Goal: Task Accomplishment & Management: Manage account settings

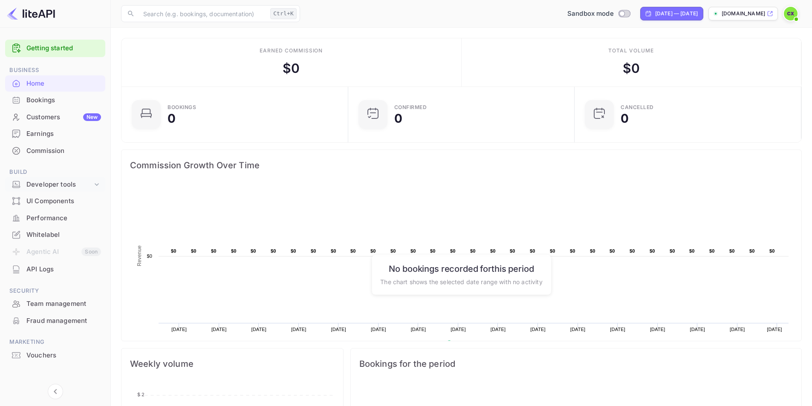
click at [49, 180] on div "Developer tools" at bounding box center [59, 185] width 66 height 10
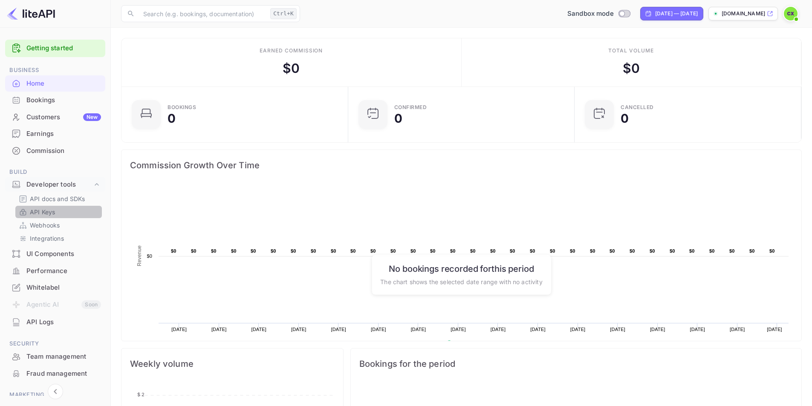
click at [51, 210] on p "API Keys" at bounding box center [42, 212] width 25 height 9
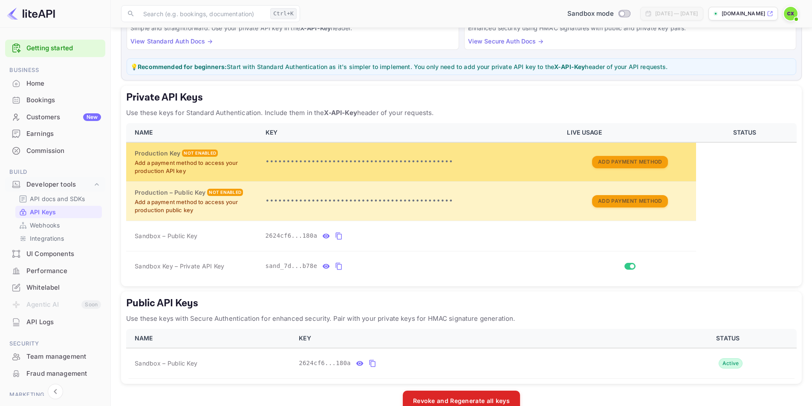
scroll to position [106, 0]
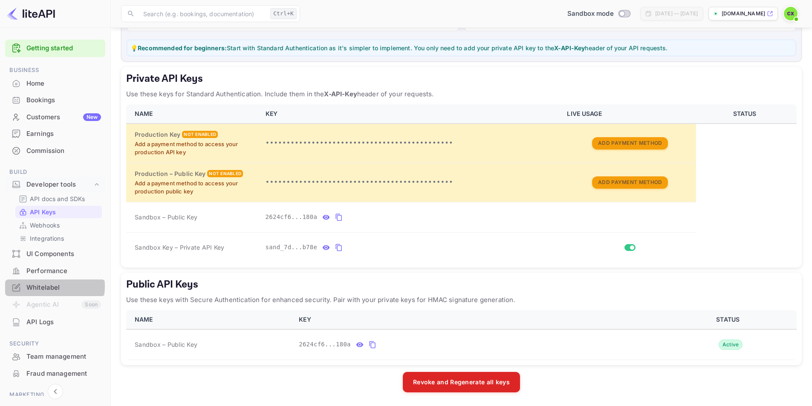
click at [46, 287] on div "Whitelabel" at bounding box center [63, 288] width 75 height 10
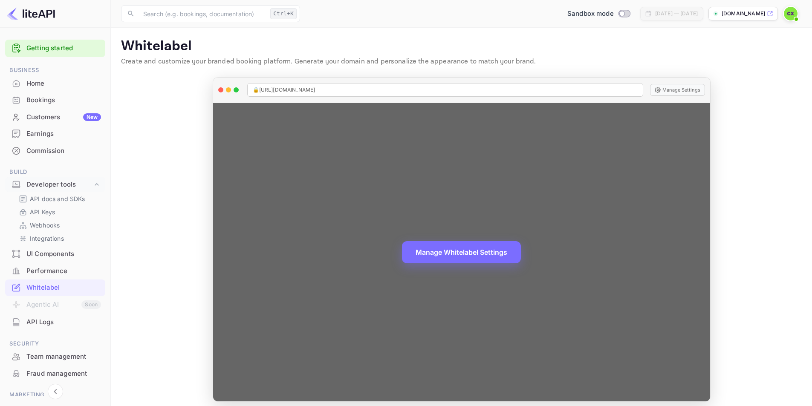
scroll to position [6, 0]
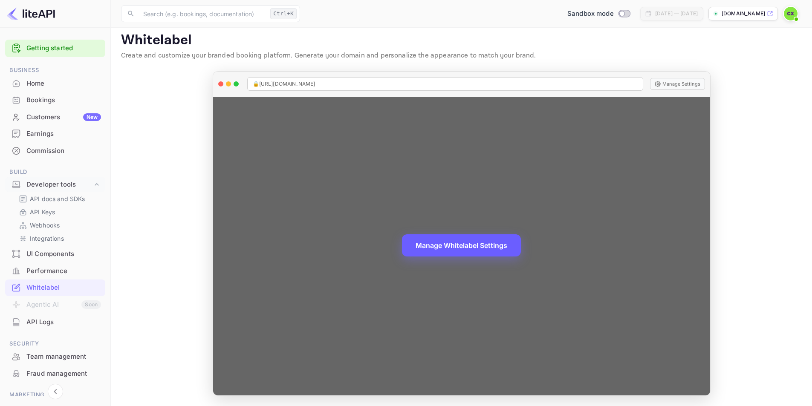
click at [516, 238] on button "Manage Whitelabel Settings" at bounding box center [461, 246] width 119 height 22
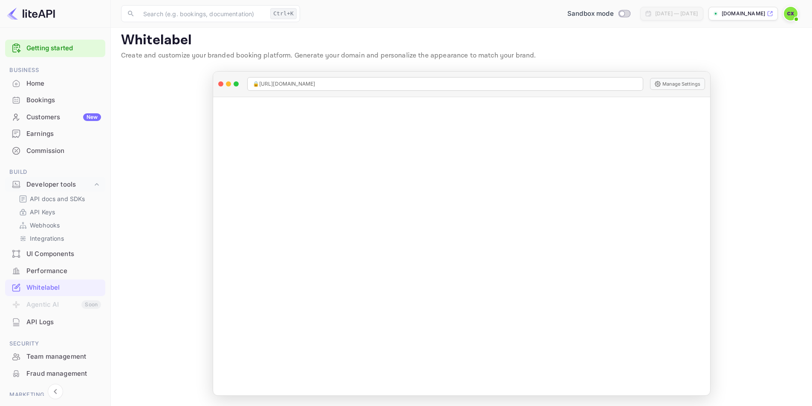
click at [27, 319] on div "API Logs" at bounding box center [63, 323] width 75 height 10
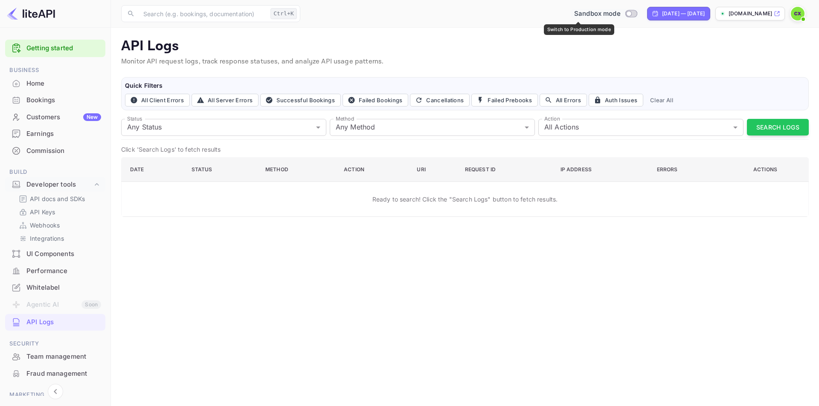
click at [620, 13] on input "Switch to Production mode" at bounding box center [628, 14] width 17 height 6
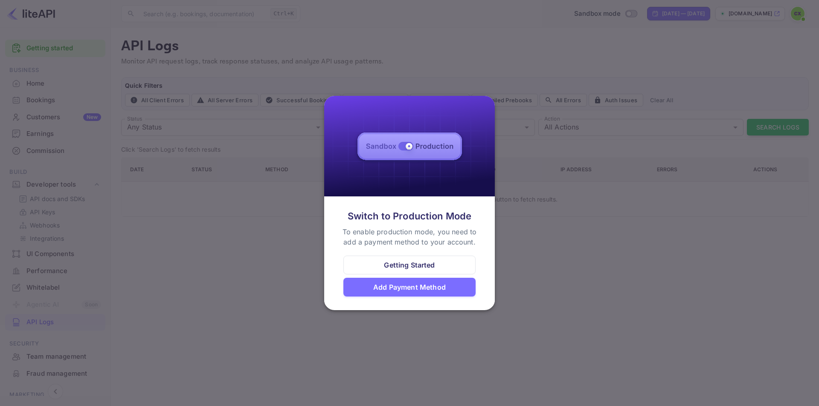
click at [426, 264] on div "Getting Started" at bounding box center [409, 265] width 51 height 10
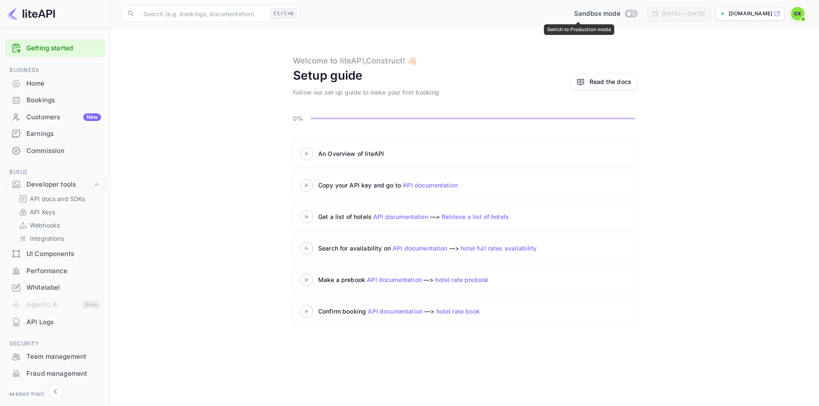
click at [620, 11] on input "Switch to Production mode" at bounding box center [628, 14] width 17 height 6
checkbox input "false"
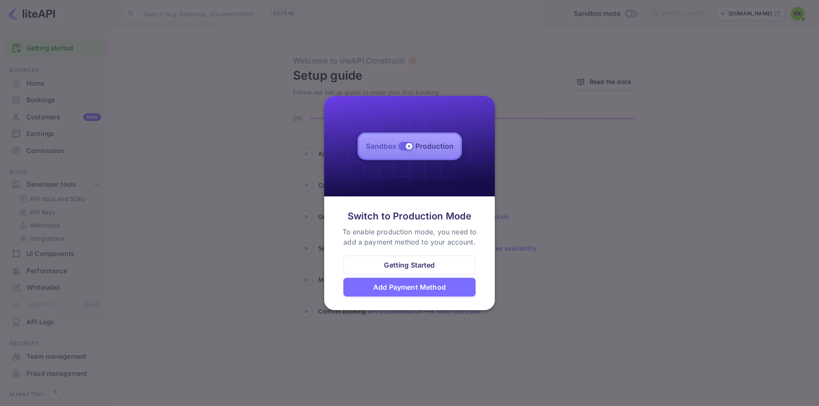
click at [647, 230] on div at bounding box center [409, 203] width 819 height 406
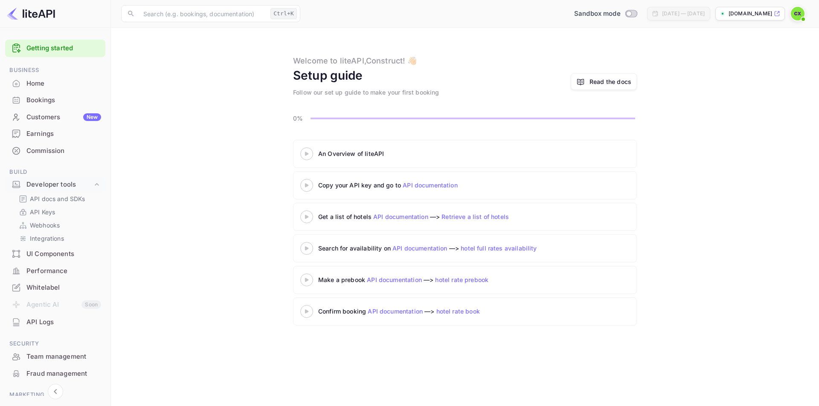
click at [777, 11] on icon at bounding box center [776, 14] width 6 height 6
click at [312, 153] on icon at bounding box center [307, 154] width 30 height 4
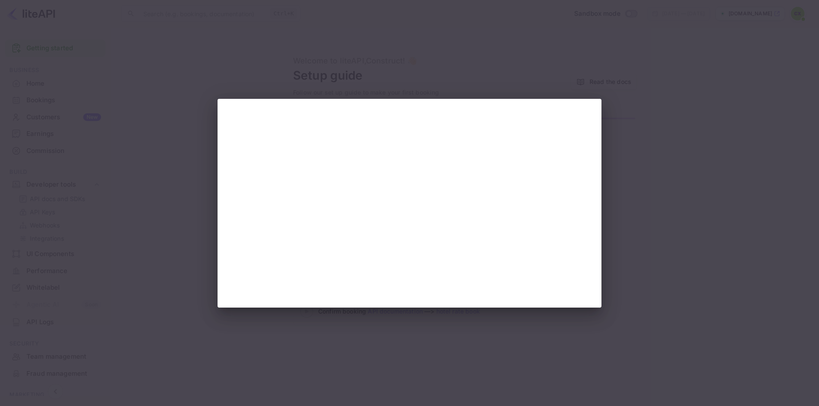
click at [740, 159] on div at bounding box center [409, 203] width 819 height 406
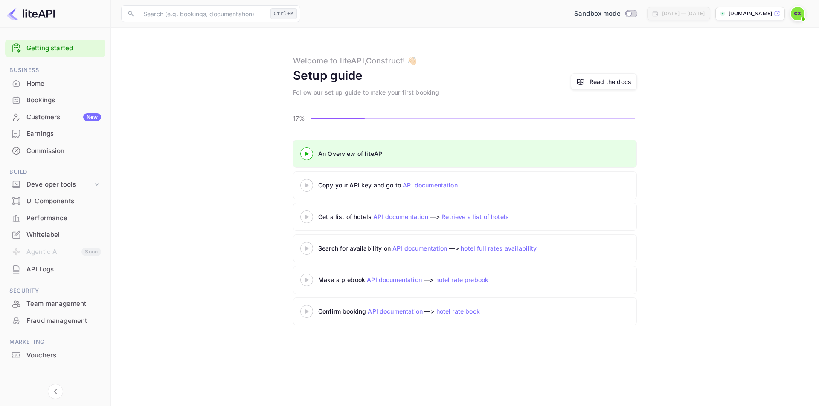
click at [306, 185] on 3 at bounding box center [306, 185] width 3 height 4
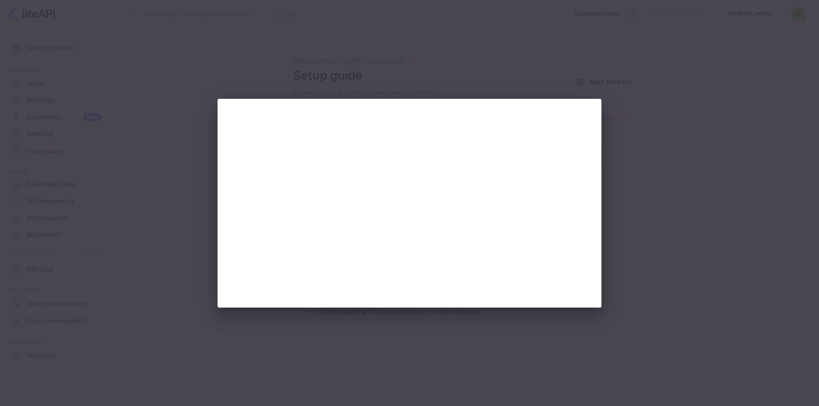
click at [725, 139] on div at bounding box center [409, 203] width 819 height 406
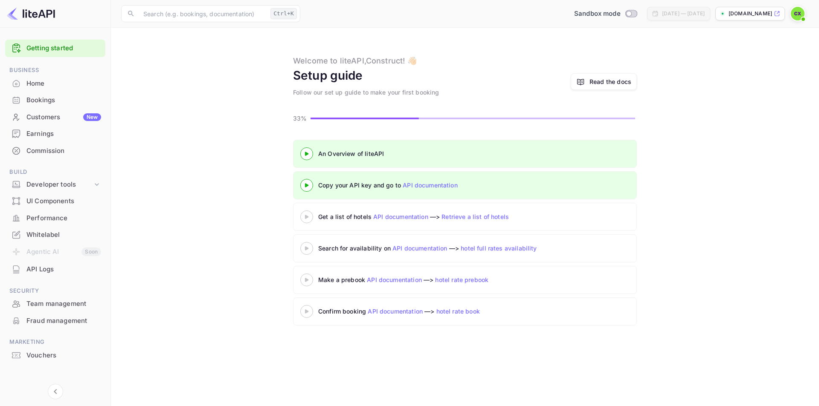
click at [307, 217] on 3 at bounding box center [306, 217] width 3 height 4
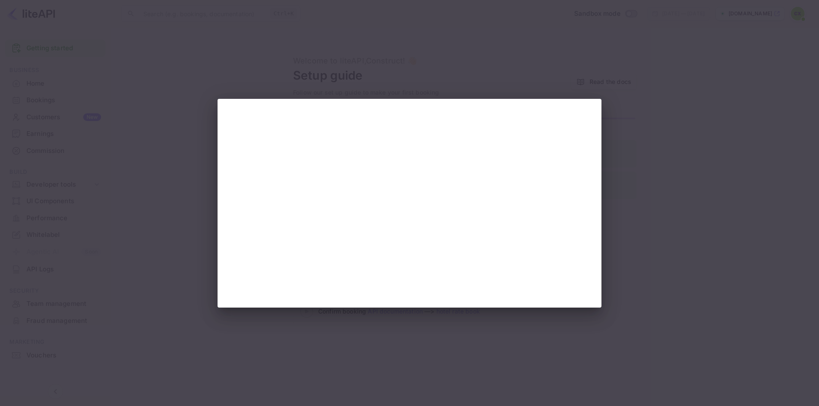
click at [775, 186] on div at bounding box center [409, 203] width 819 height 406
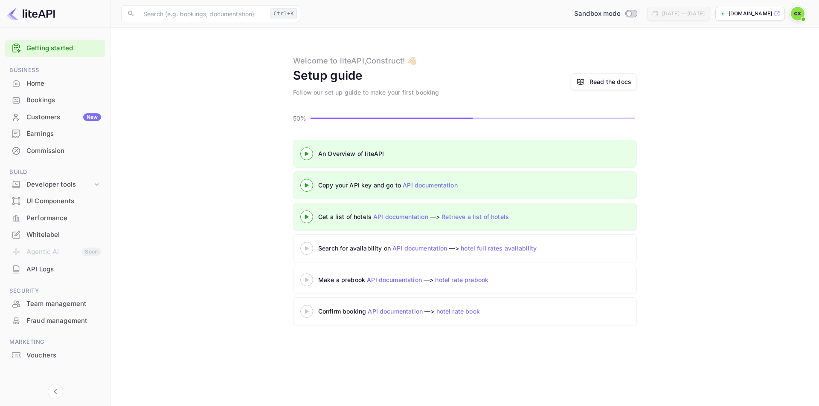
click at [305, 250] on 3 at bounding box center [306, 248] width 3 height 4
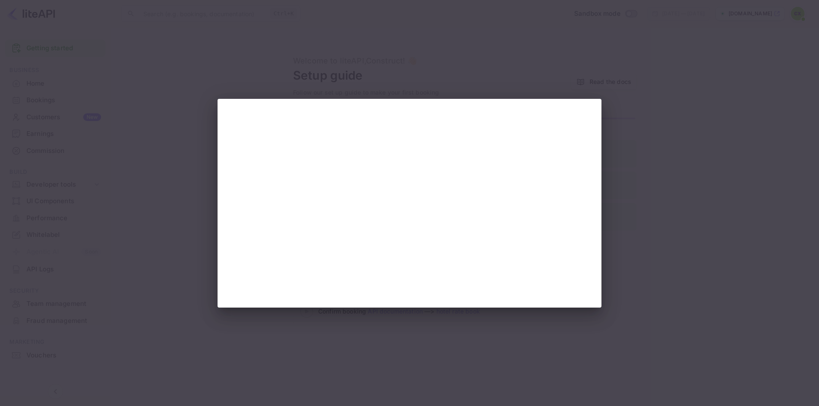
click at [698, 232] on div at bounding box center [409, 203] width 819 height 406
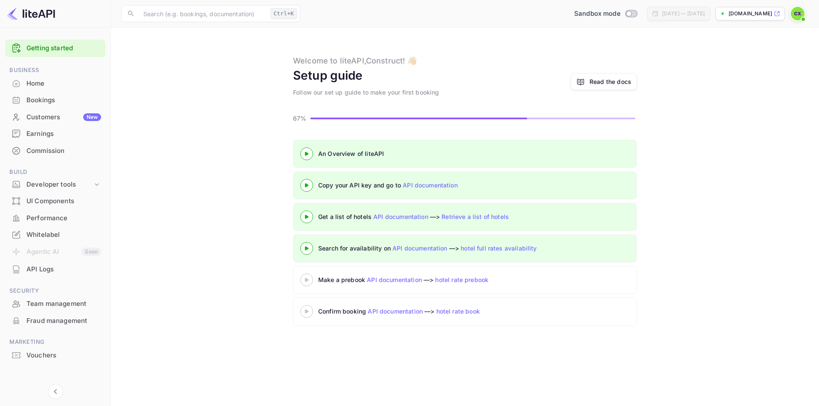
click at [308, 281] on icon at bounding box center [307, 280] width 30 height 4
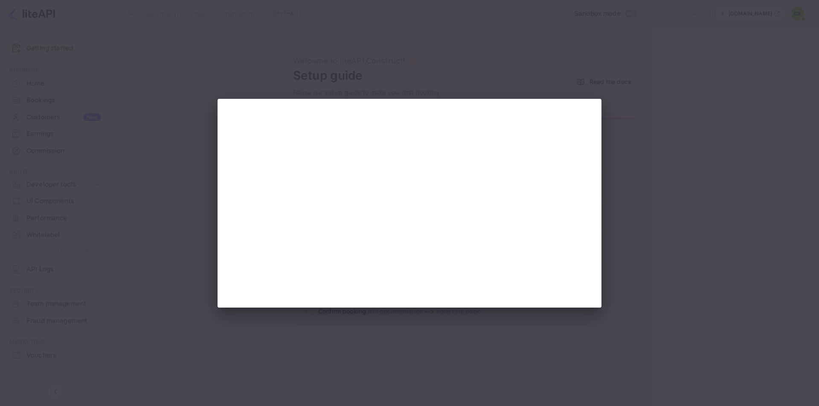
drag, startPoint x: 792, startPoint y: 189, endPoint x: 768, endPoint y: 185, distance: 23.8
click at [790, 190] on div at bounding box center [409, 203] width 819 height 406
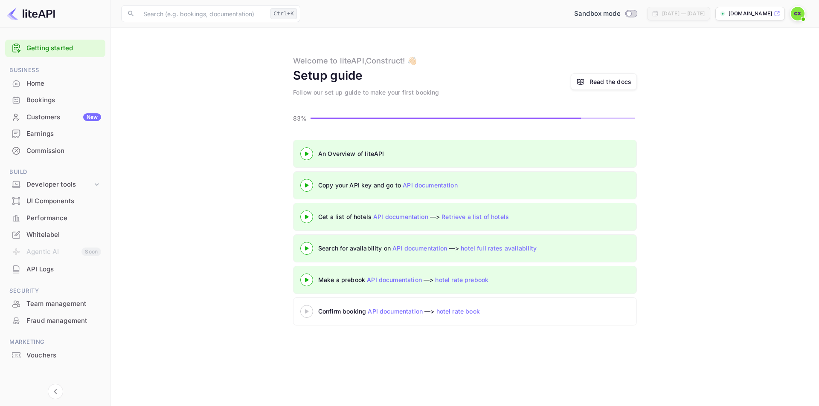
click at [316, 312] on icon at bounding box center [307, 312] width 30 height 4
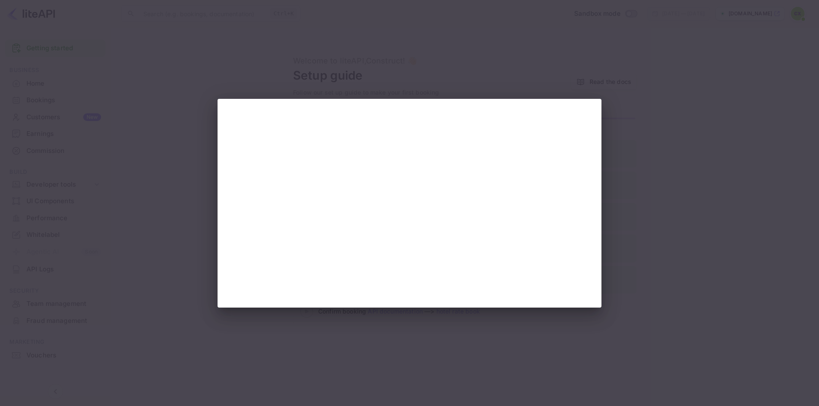
click at [743, 271] on div at bounding box center [409, 203] width 819 height 406
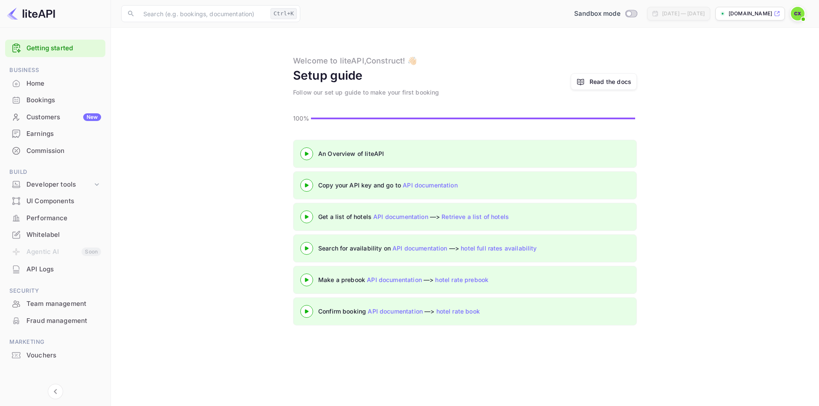
click at [38, 235] on div "Whitelabel" at bounding box center [63, 235] width 75 height 10
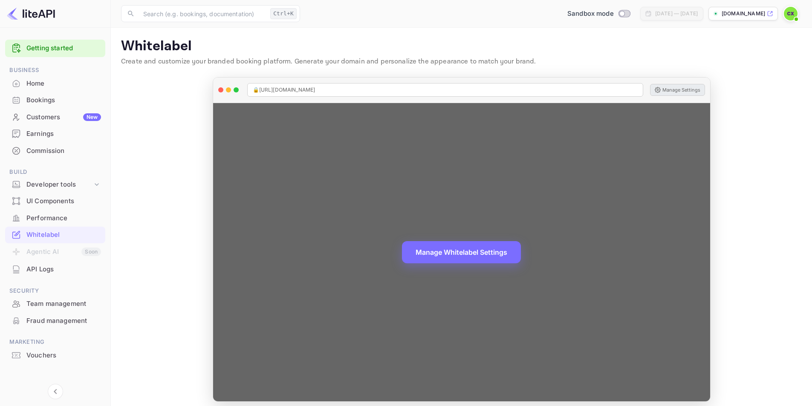
click at [685, 87] on button "Manage Settings" at bounding box center [677, 90] width 55 height 12
